Goal: Task Accomplishment & Management: Manage account settings

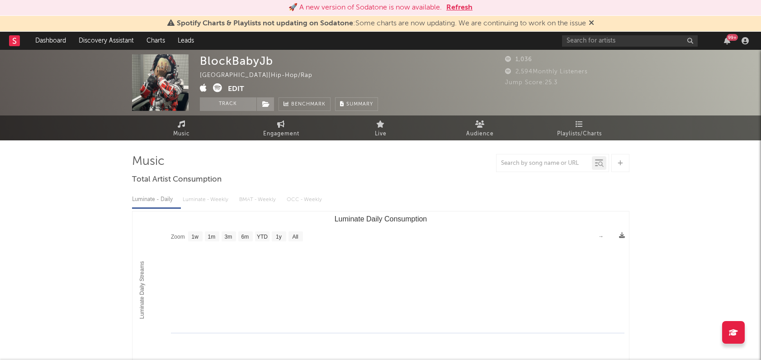
select select "1w"
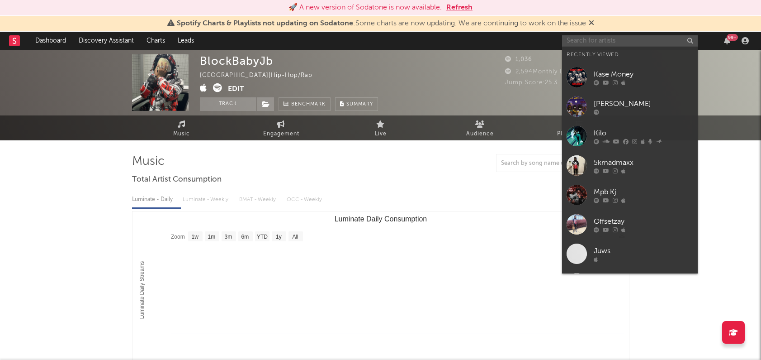
click at [591, 45] on input "text" at bounding box center [630, 40] width 136 height 11
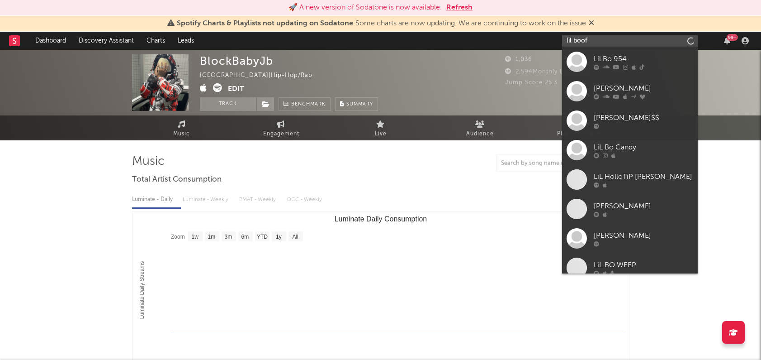
type input "lil boof"
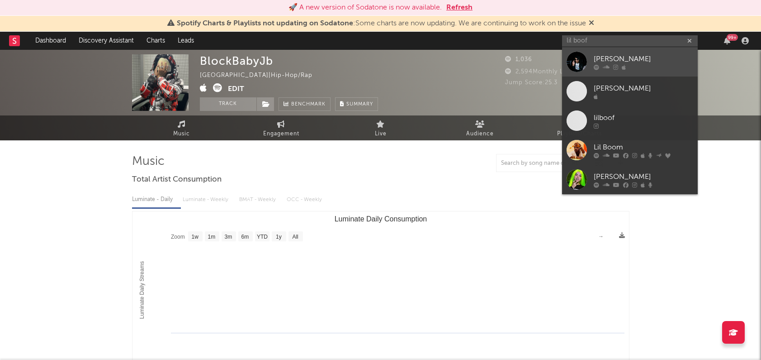
click at [597, 61] on div "[PERSON_NAME]" at bounding box center [644, 58] width 100 height 11
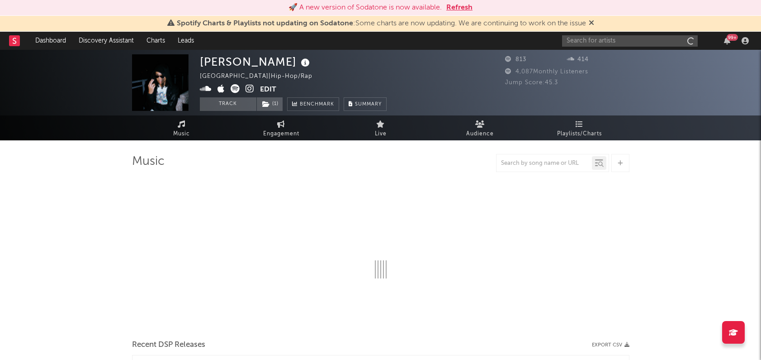
select select "1w"
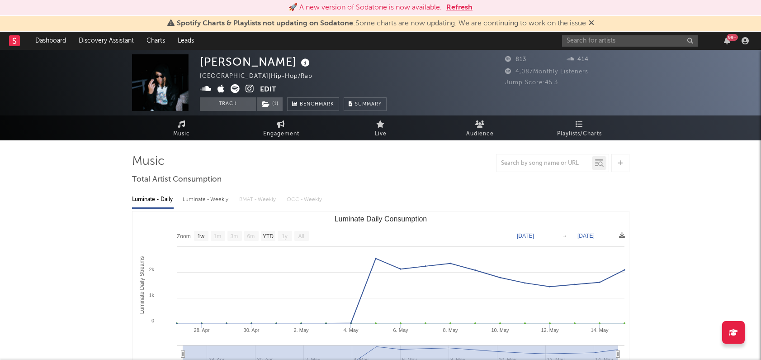
click at [247, 85] on icon at bounding box center [250, 88] width 9 height 9
click at [272, 104] on span "( 1 )" at bounding box center [269, 104] width 27 height 14
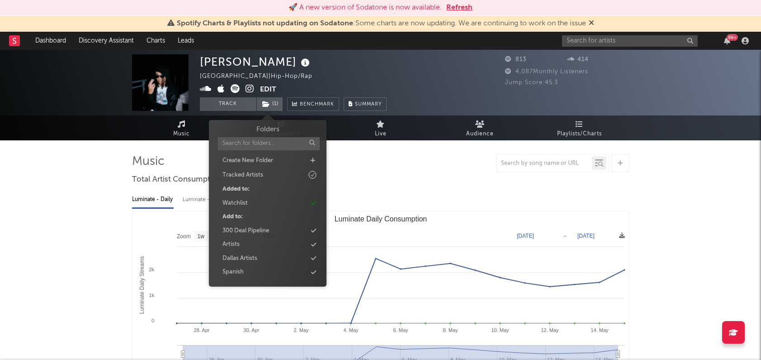
click at [274, 87] on button "Edit" at bounding box center [268, 89] width 16 height 11
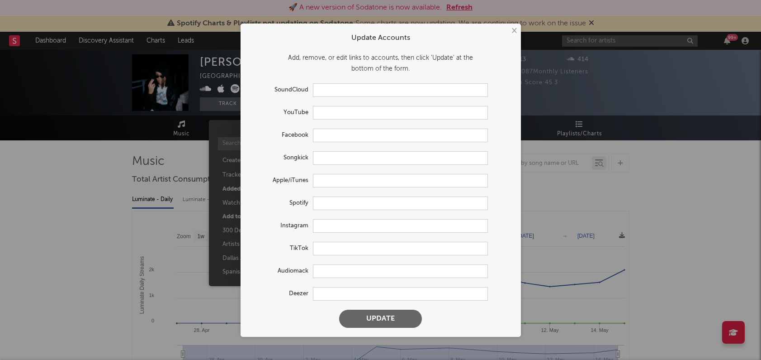
type input "[URL][DOMAIN_NAME]"
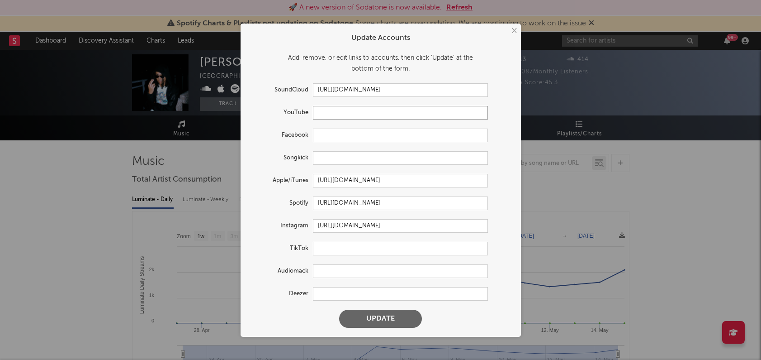
click at [333, 111] on input "text" at bounding box center [400, 113] width 175 height 14
paste input "[URL][DOMAIN_NAME]"
type input "[URL][DOMAIN_NAME]"
click at [369, 322] on button "Update" at bounding box center [380, 318] width 83 height 18
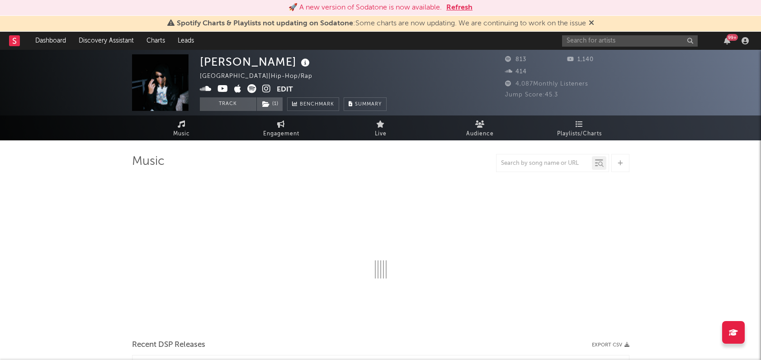
select select "1w"
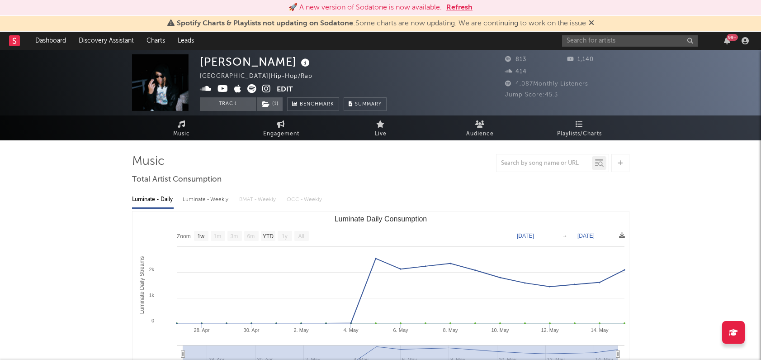
click at [285, 89] on button "Edit" at bounding box center [285, 89] width 16 height 11
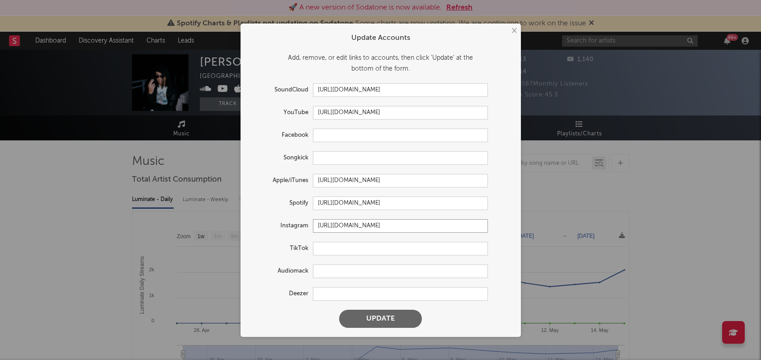
click at [350, 228] on input "[URL][DOMAIN_NAME]" at bounding box center [400, 226] width 175 height 14
paste input "text"
type input "[URL][DOMAIN_NAME]"
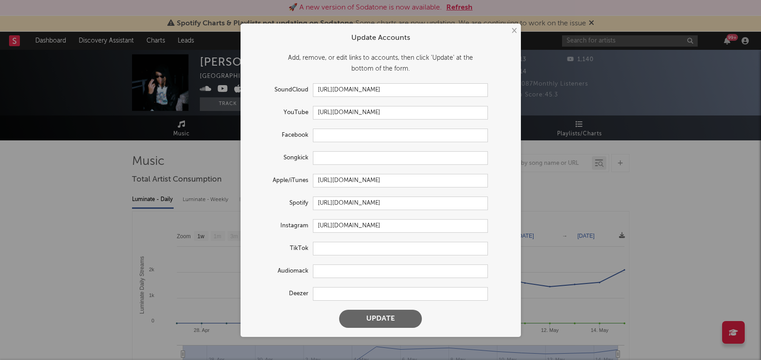
click at [383, 310] on button "Update" at bounding box center [380, 318] width 83 height 18
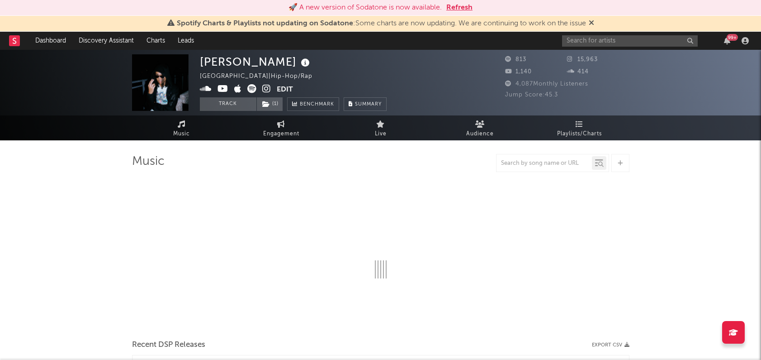
select select "1w"
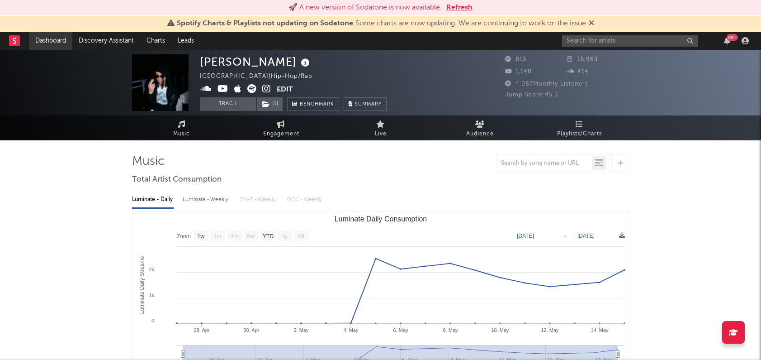
click at [42, 43] on link "Dashboard" at bounding box center [50, 41] width 43 height 18
